Goal: Task Accomplishment & Management: Manage account settings

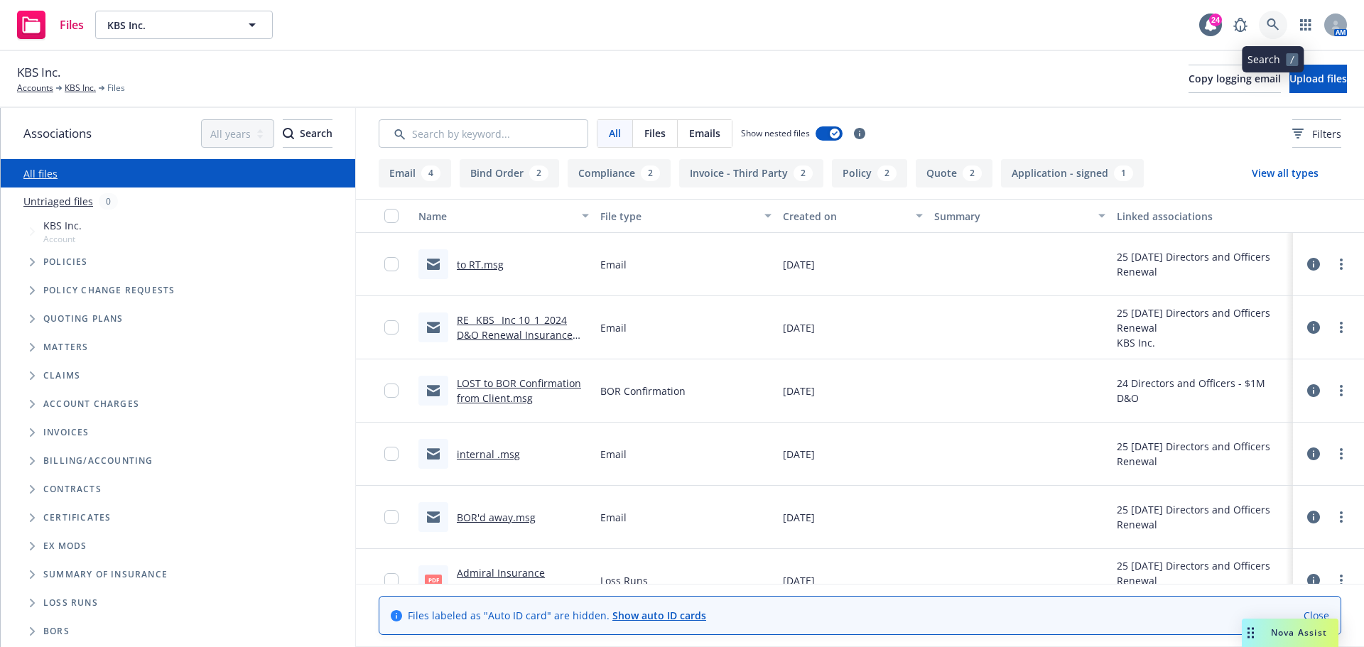
click at [1276, 24] on icon at bounding box center [1273, 24] width 13 height 13
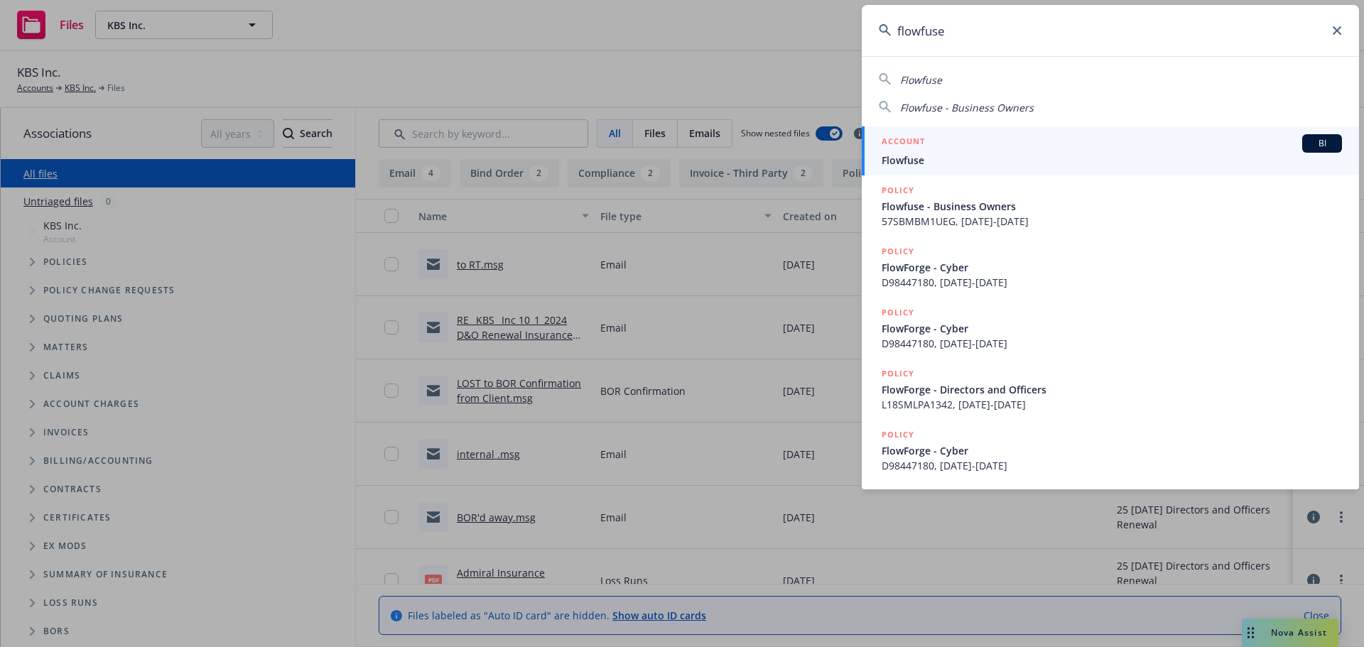
type input "flowfuse"
click at [922, 155] on span "Flowfuse" at bounding box center [1112, 160] width 460 height 15
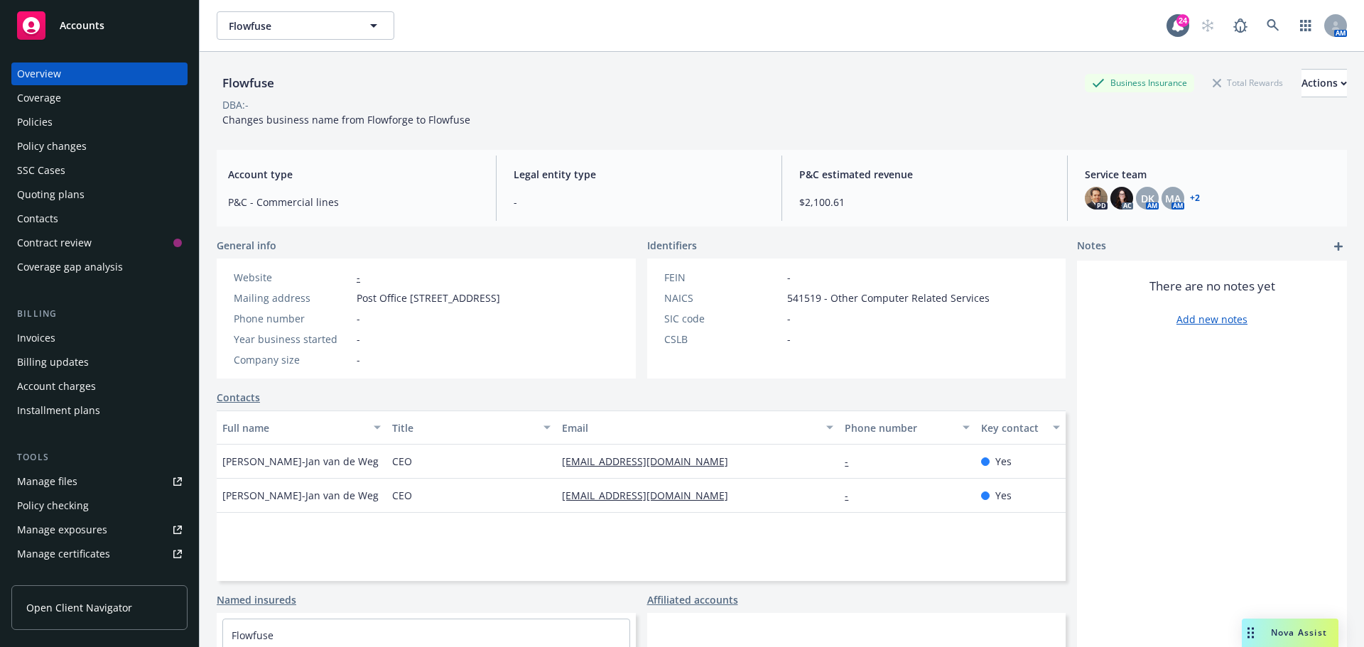
click at [1190, 199] on link "+ 2" at bounding box center [1195, 198] width 10 height 9
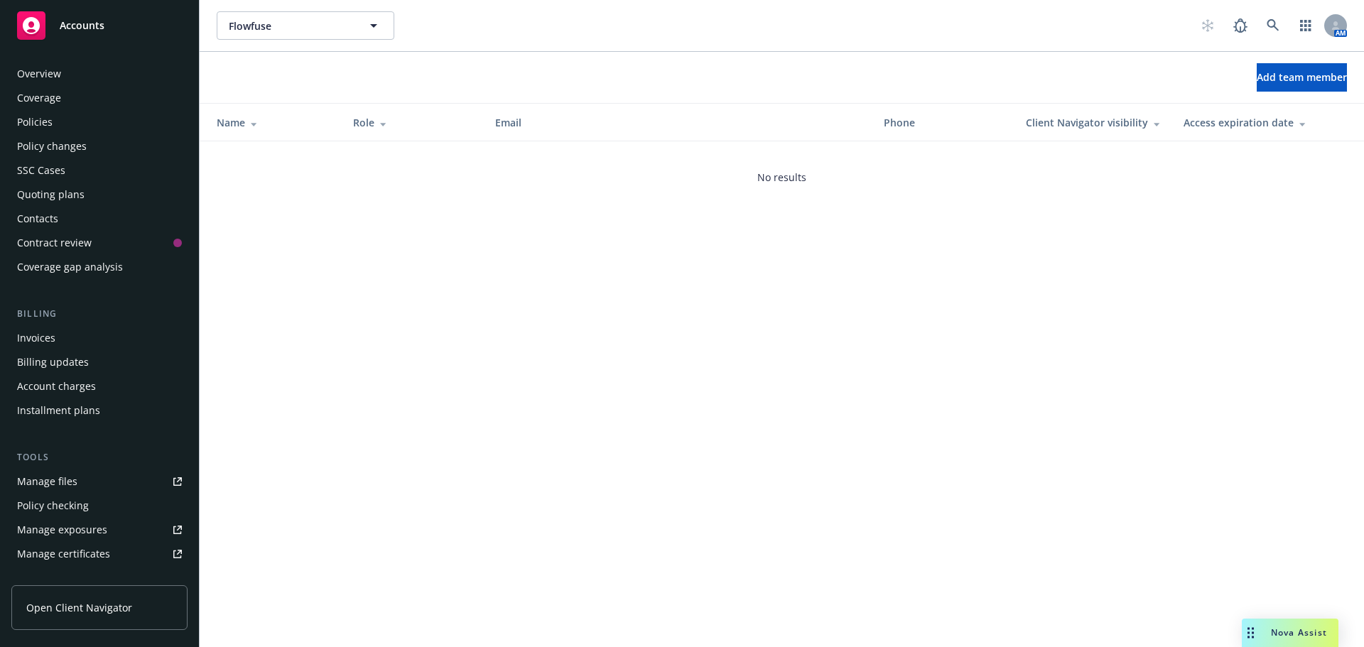
scroll to position [303, 0]
